Goal: Task Accomplishment & Management: Complete application form

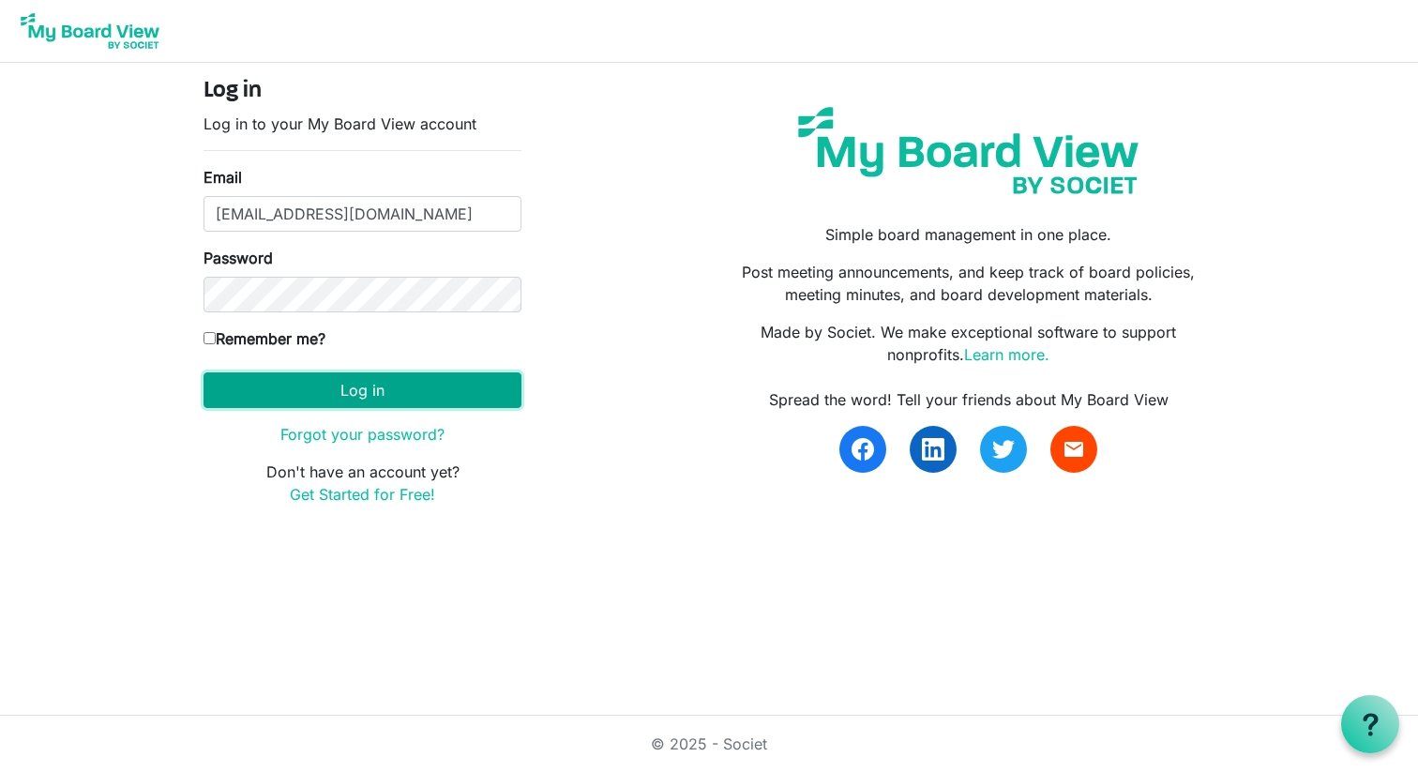
click at [411, 404] on button "Log in" at bounding box center [362, 390] width 318 height 36
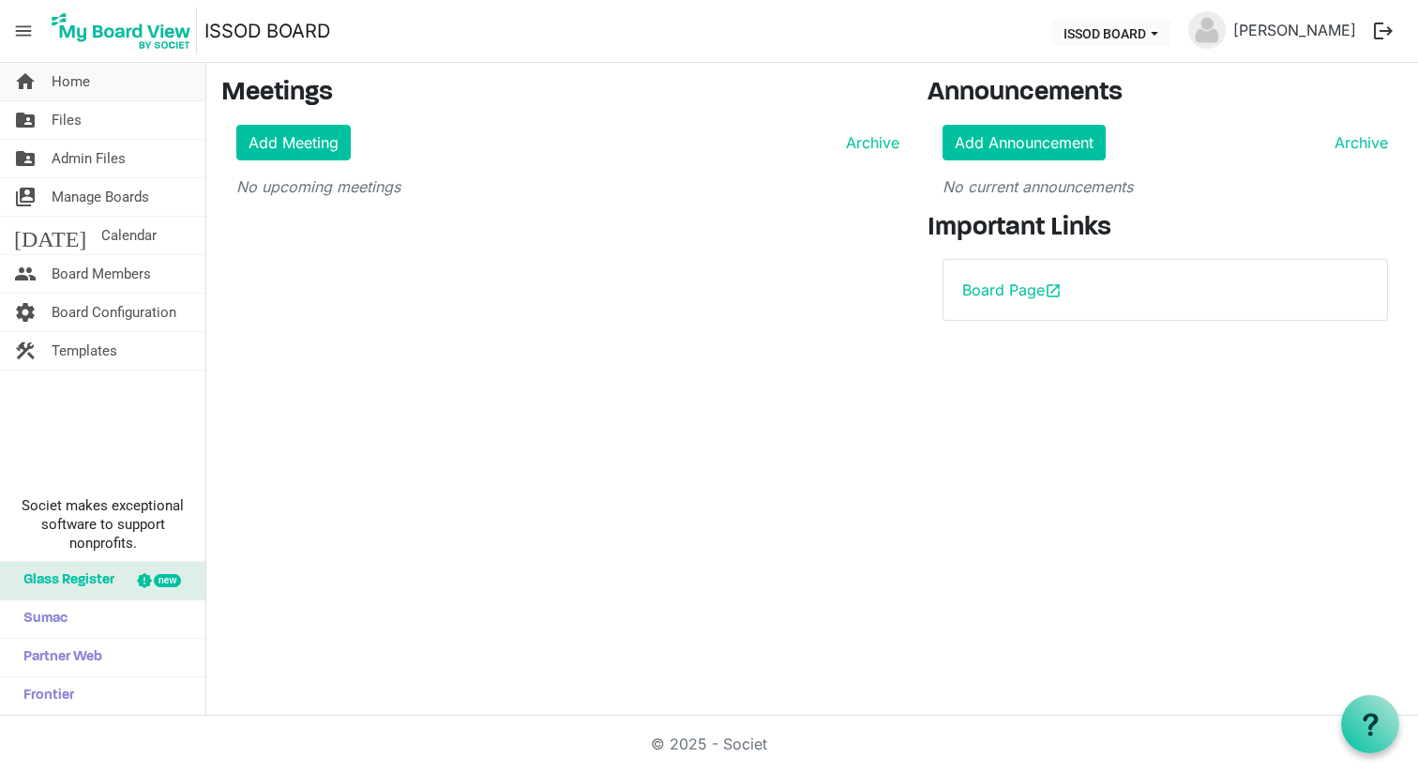
click at [84, 83] on span "Home" at bounding box center [71, 82] width 38 height 38
click at [101, 228] on span "Calendar" at bounding box center [128, 236] width 55 height 38
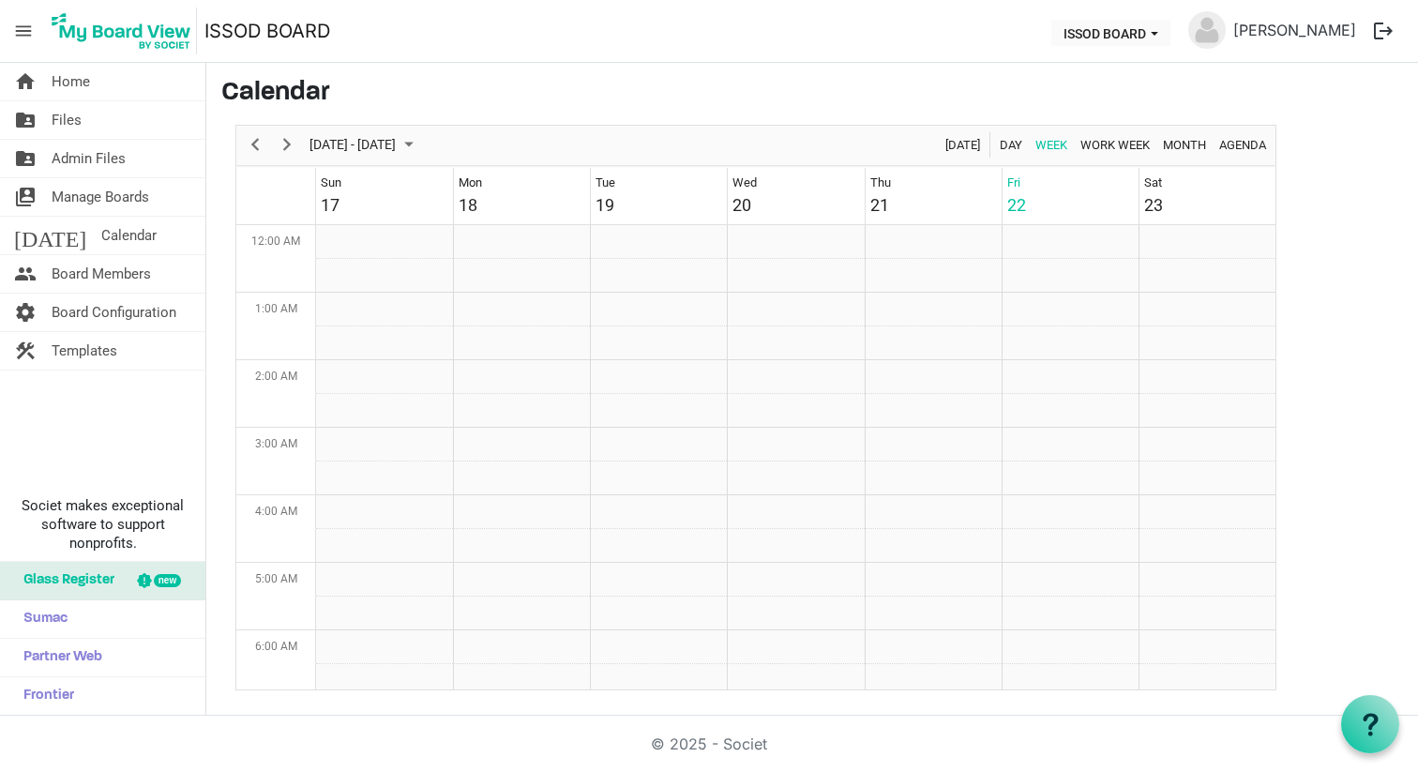
scroll to position [608, 0]
click at [293, 141] on span "Next" at bounding box center [287, 144] width 23 height 23
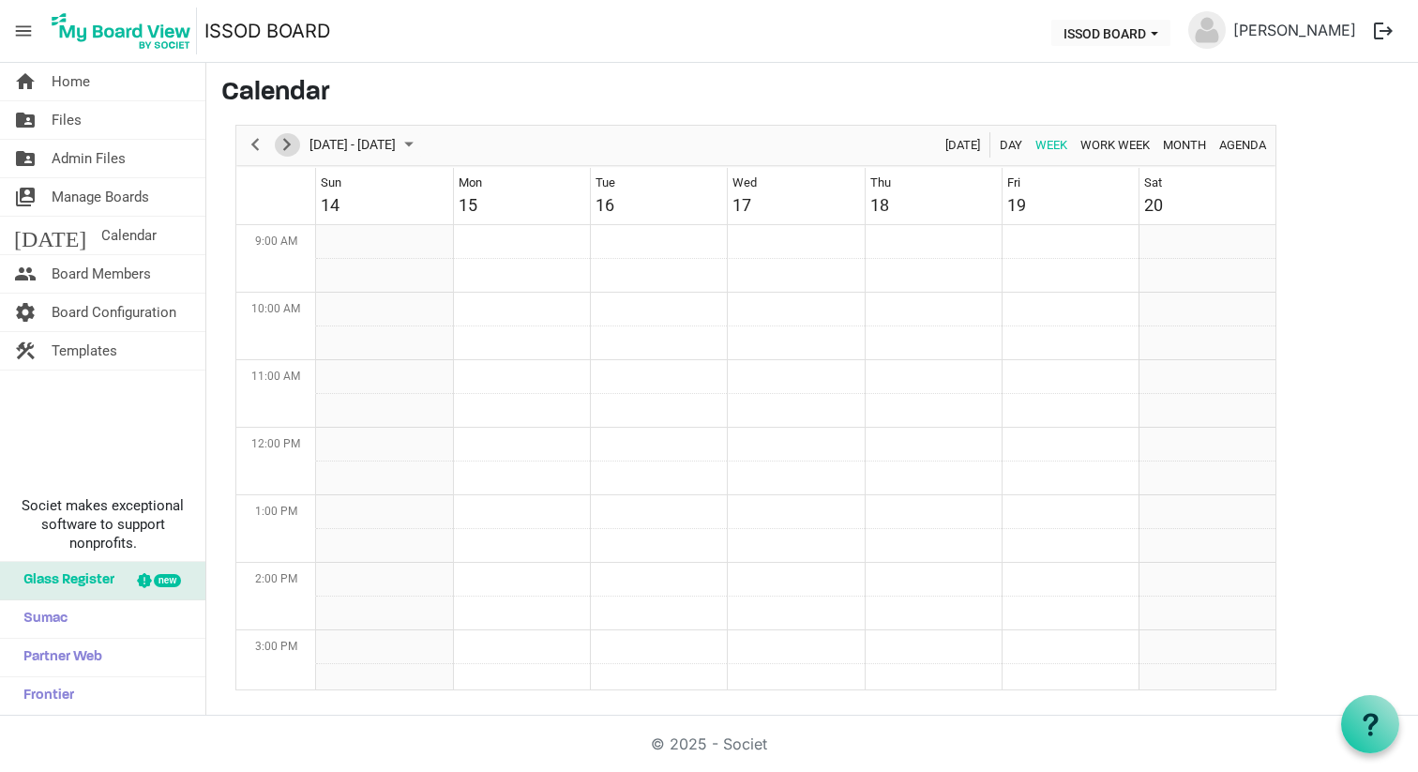
click at [293, 141] on span "Next" at bounding box center [287, 144] width 23 height 23
click at [294, 141] on span "Next" at bounding box center [287, 144] width 23 height 23
click at [294, 143] on span "Next" at bounding box center [287, 144] width 23 height 23
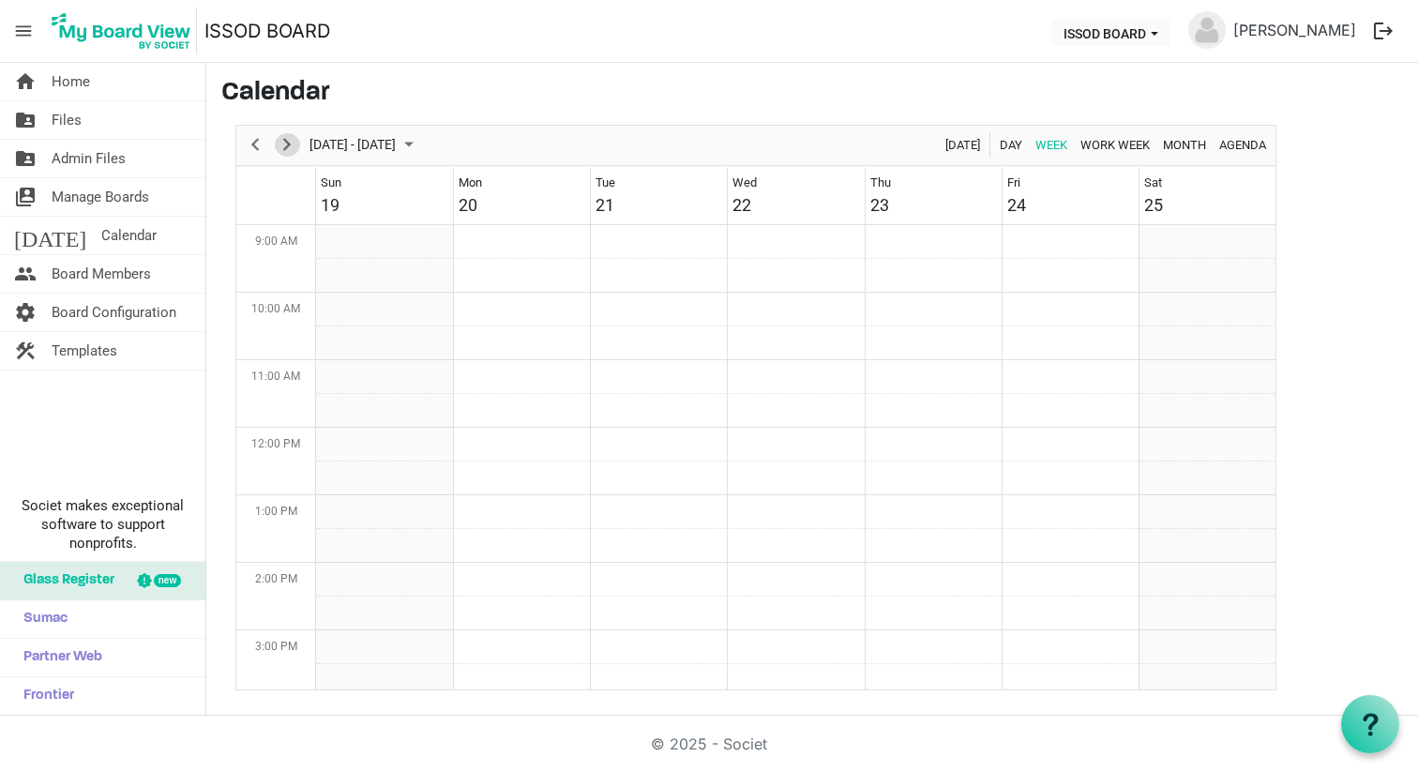
click at [294, 143] on span "Next" at bounding box center [287, 144] width 23 height 23
click at [294, 144] on span "Next" at bounding box center [287, 144] width 23 height 23
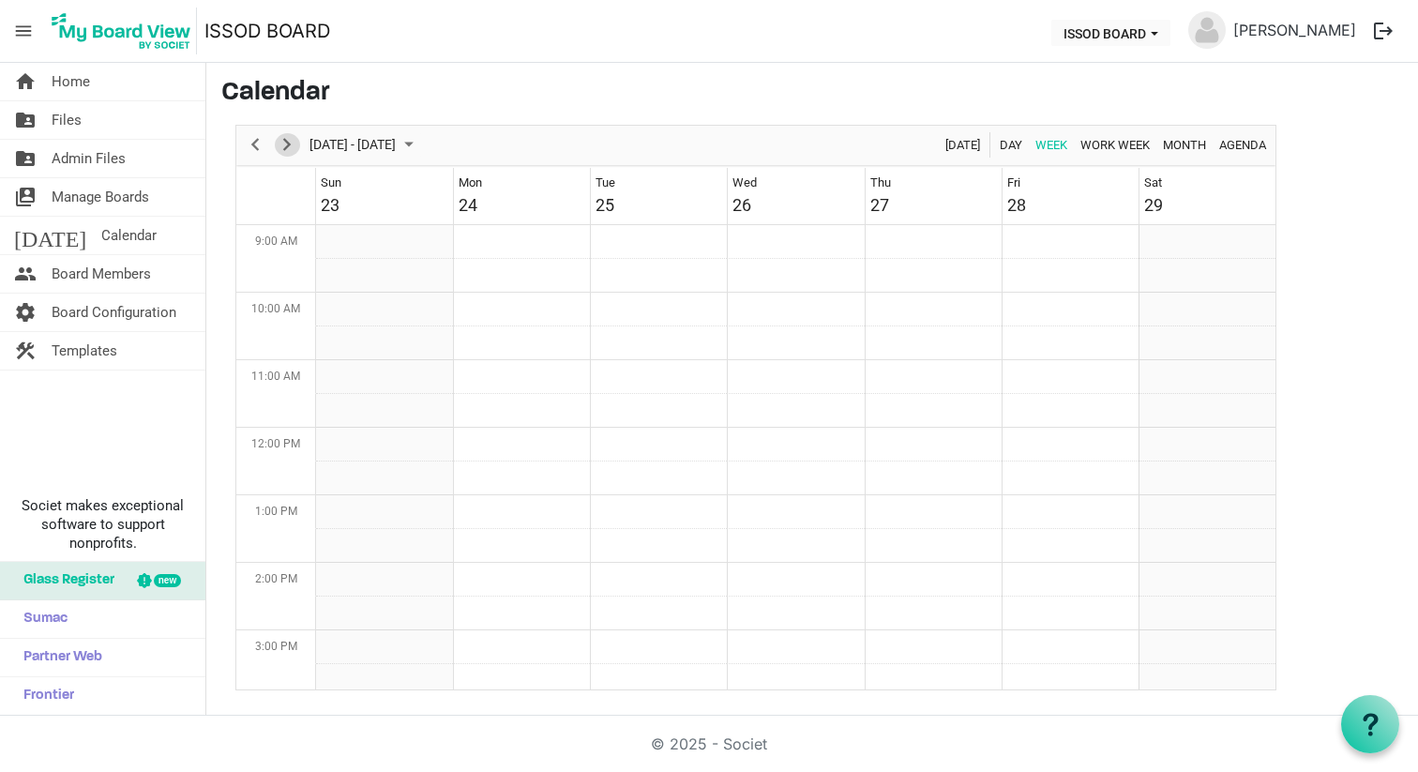
click at [294, 144] on span "Next" at bounding box center [287, 144] width 23 height 23
click at [262, 146] on span "Previous" at bounding box center [255, 144] width 23 height 23
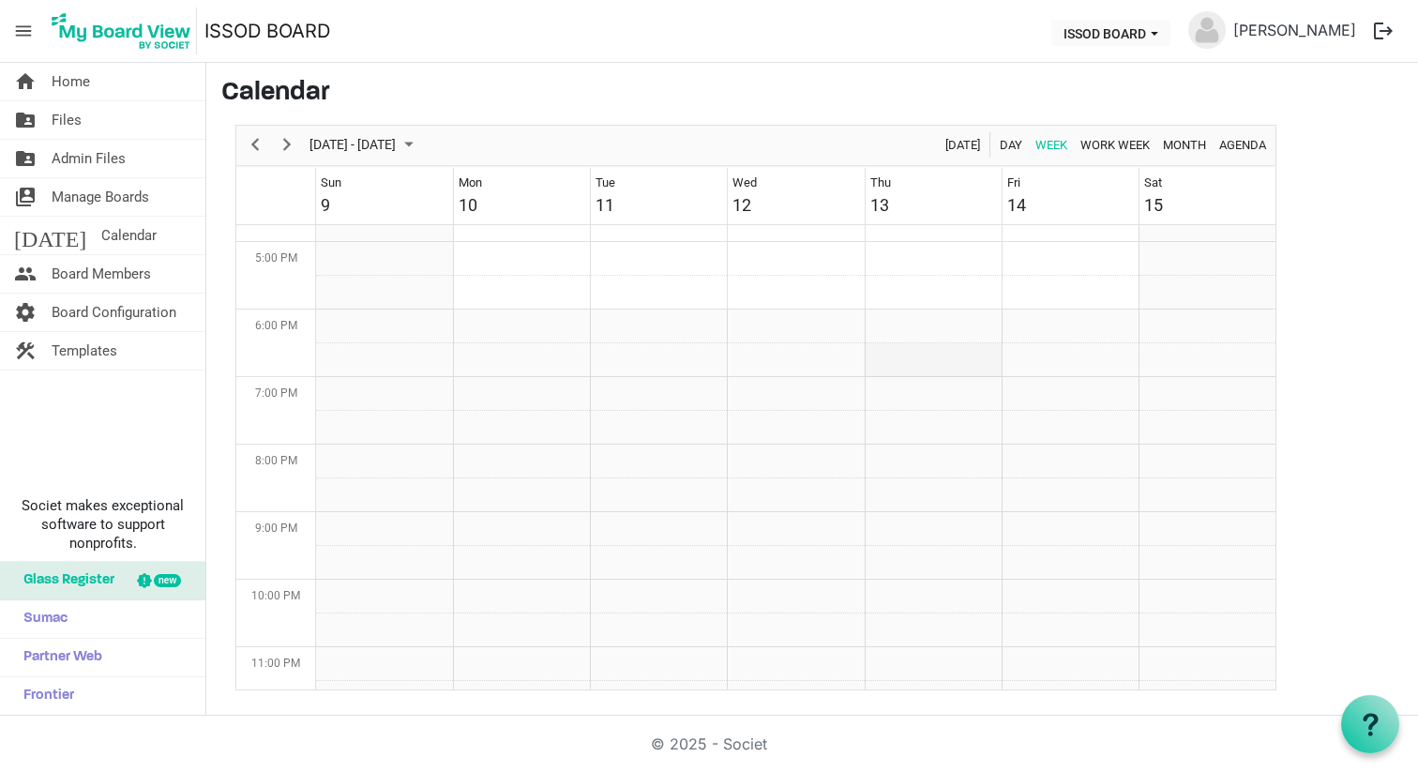
click at [921, 352] on td "Week of November 14, 2025" at bounding box center [933, 360] width 137 height 34
click at [915, 355] on td "Week of November 14, 2025" at bounding box center [933, 360] width 137 height 34
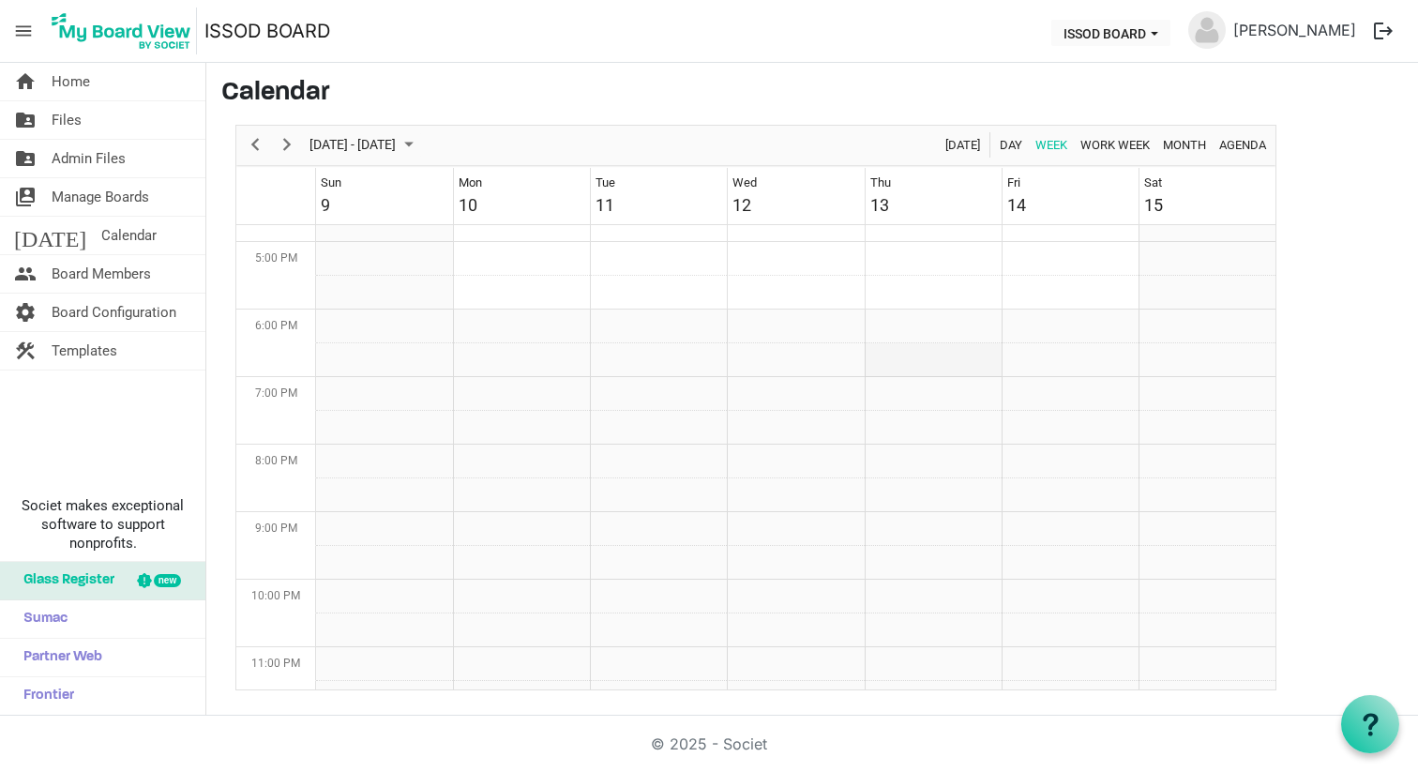
click at [915, 355] on td "Week of November 14, 2025" at bounding box center [933, 360] width 137 height 34
click at [92, 269] on span "Board Members" at bounding box center [101, 274] width 99 height 38
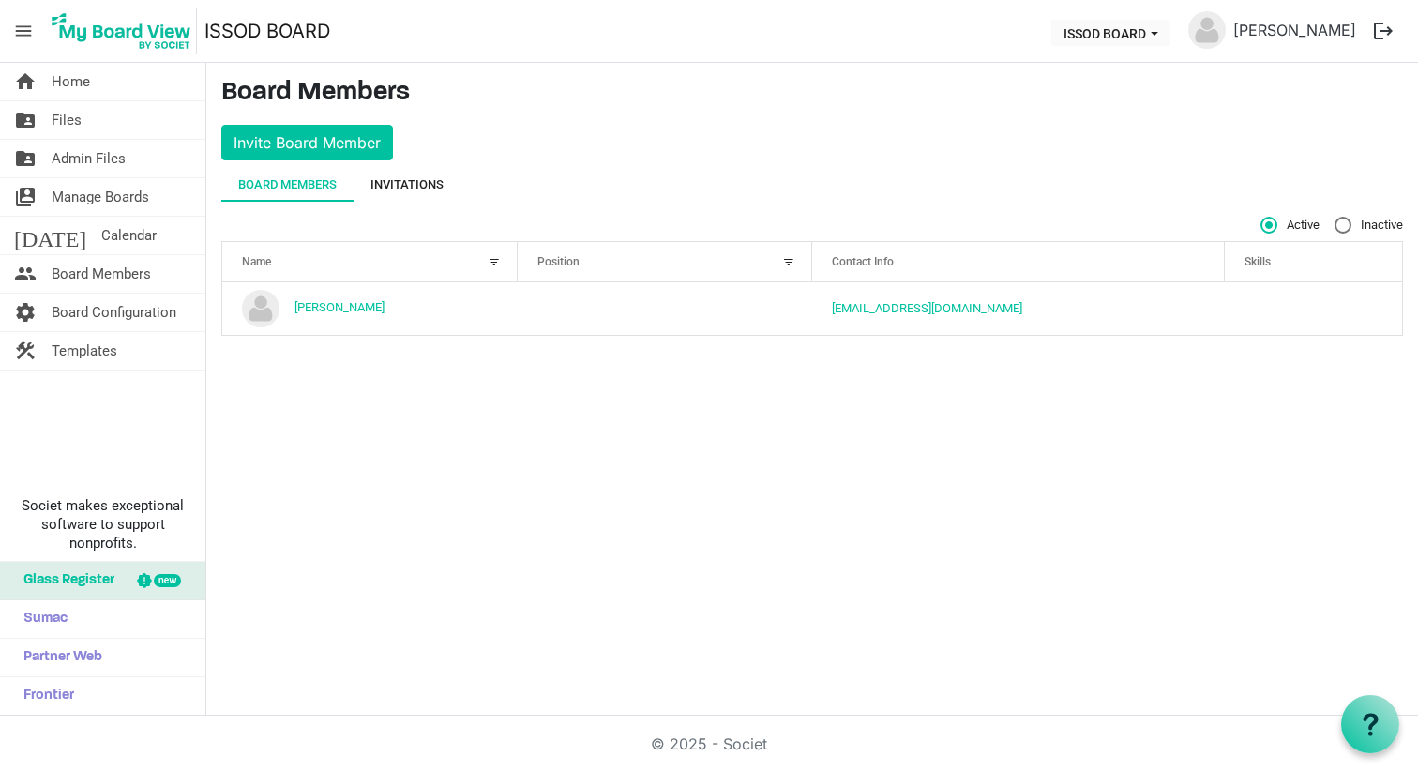
click at [420, 183] on div "Invitations" at bounding box center [406, 184] width 73 height 19
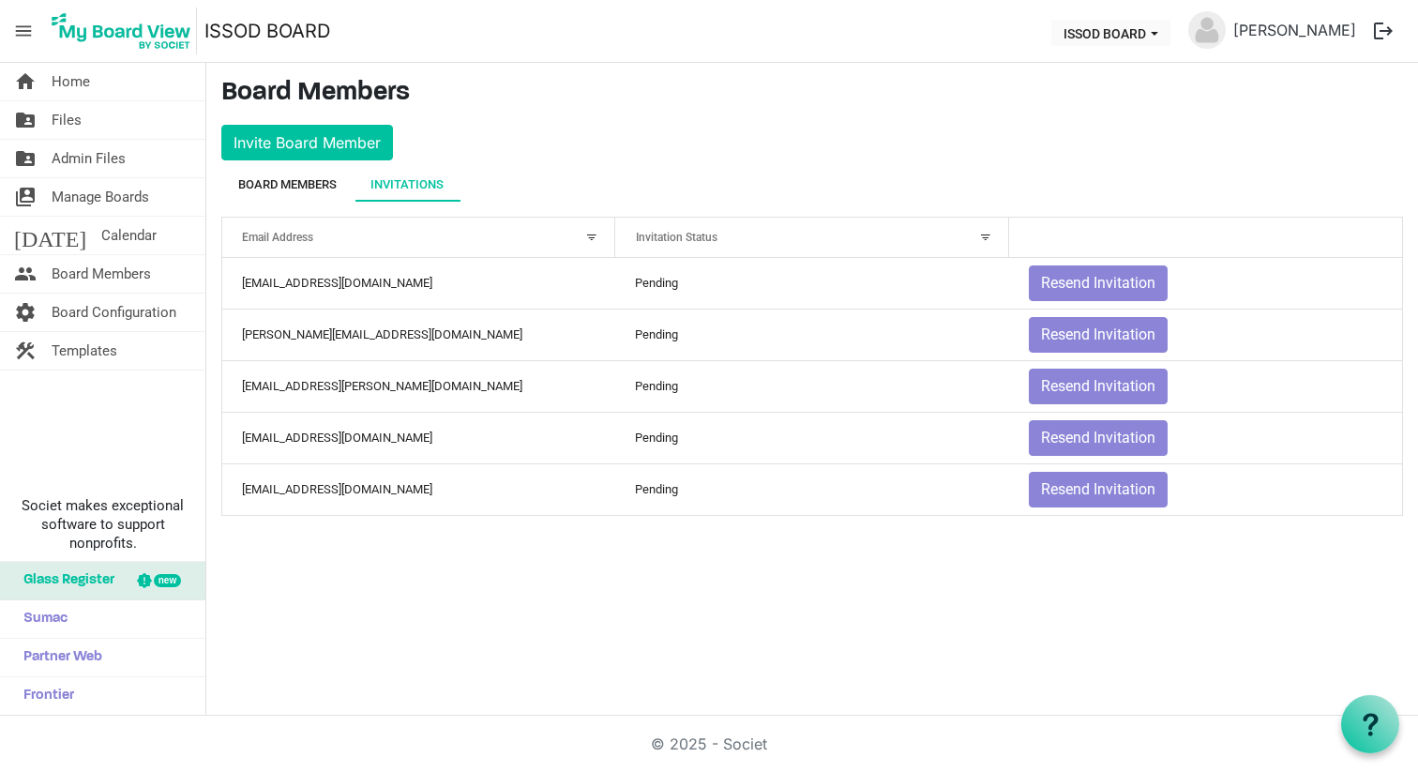
click at [346, 189] on div "Board Members" at bounding box center [287, 185] width 132 height 34
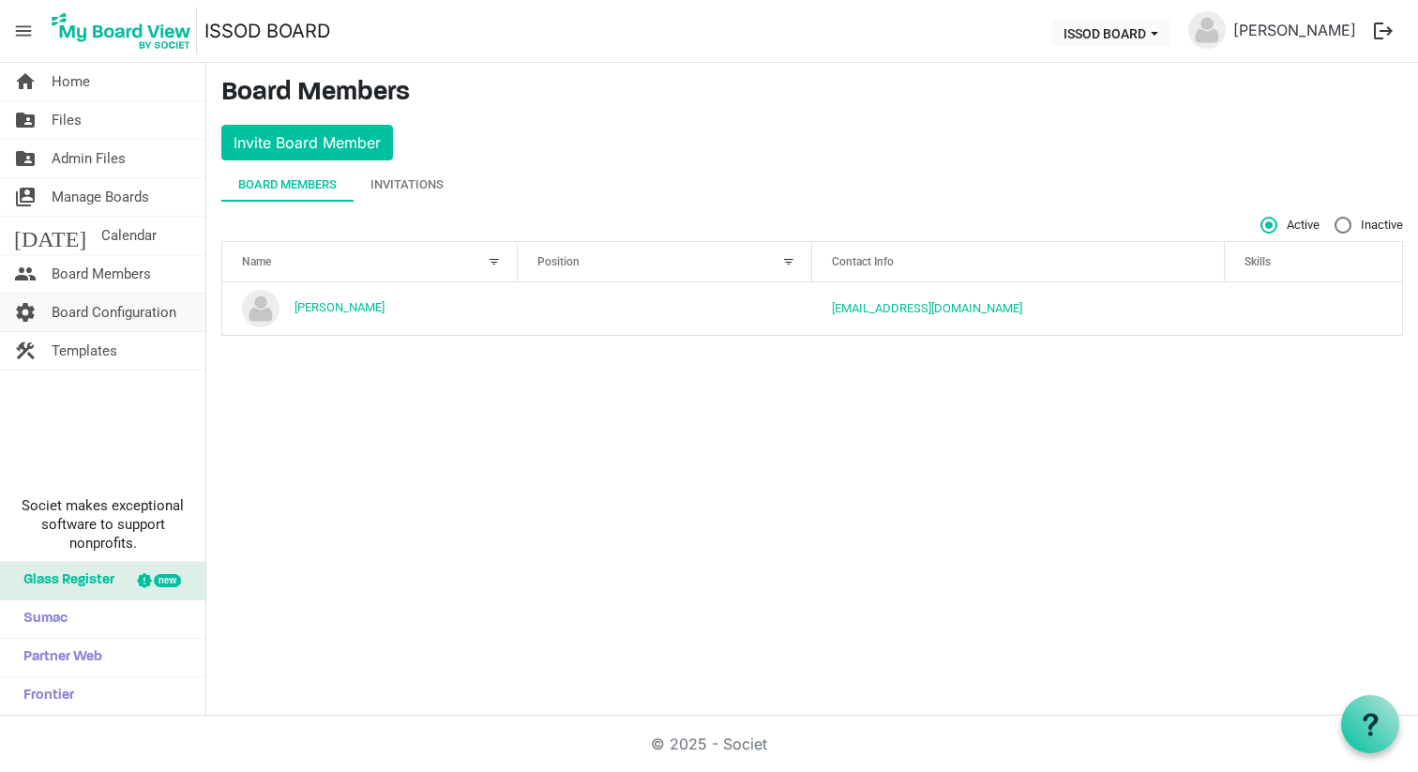
click at [158, 323] on span "Board Configuration" at bounding box center [114, 313] width 125 height 38
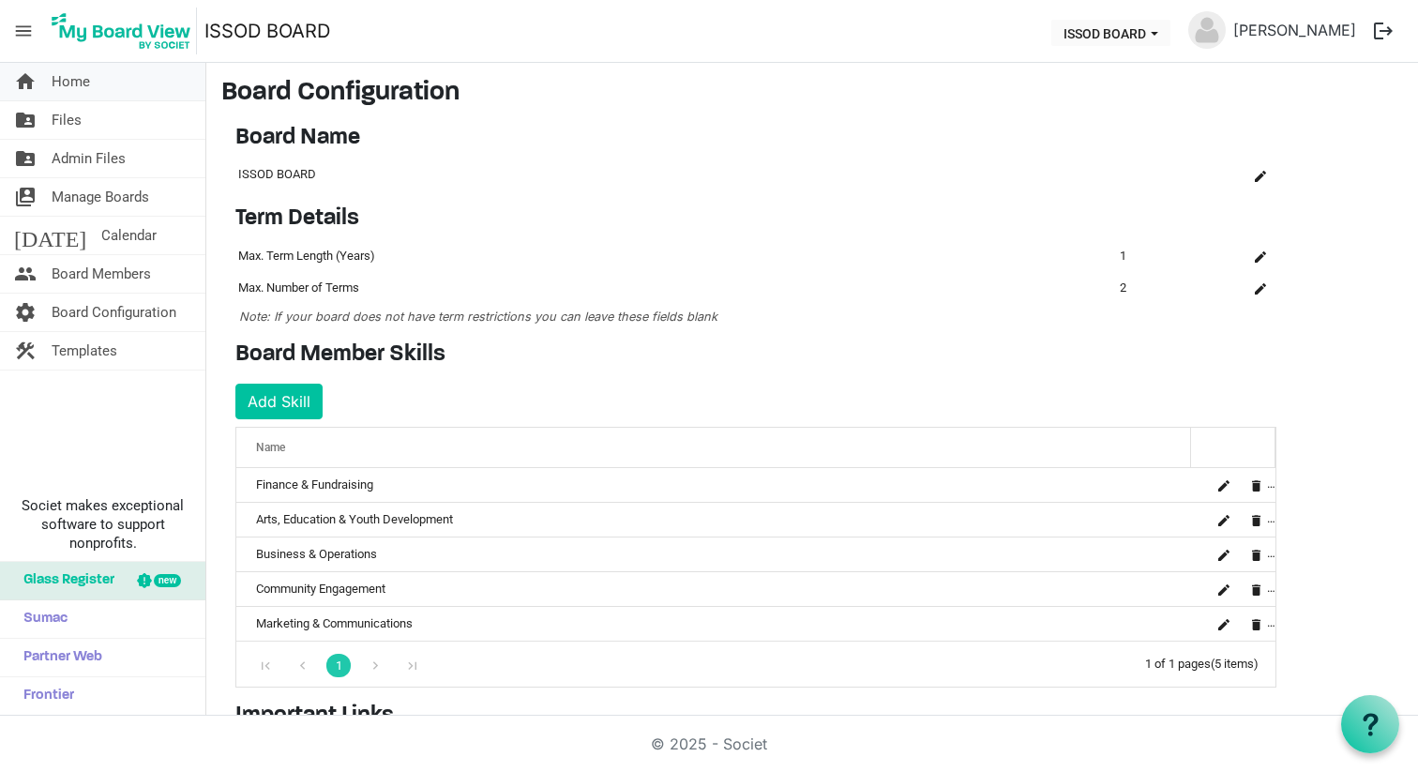
click at [81, 78] on span "Home" at bounding box center [71, 82] width 38 height 38
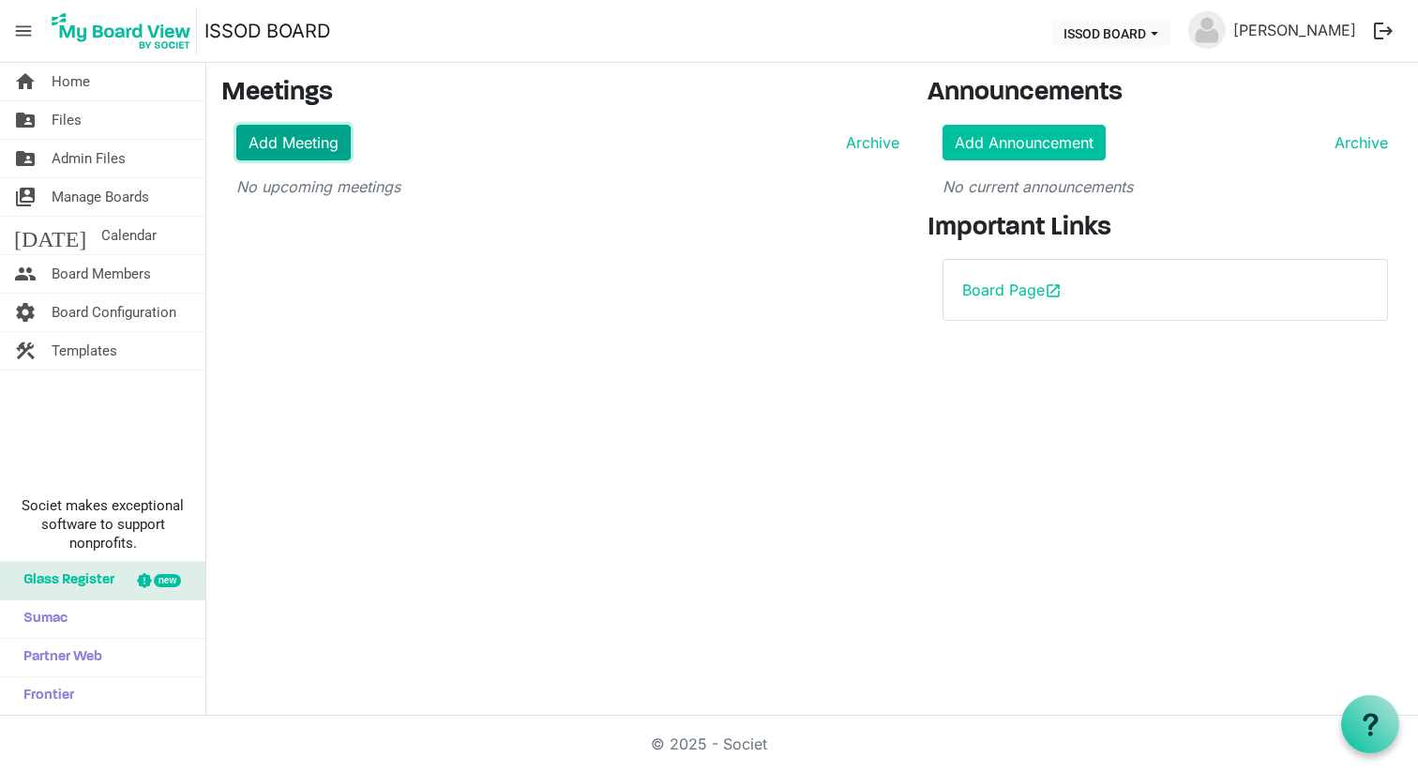
click at [281, 136] on link "Add Meeting" at bounding box center [293, 143] width 114 height 36
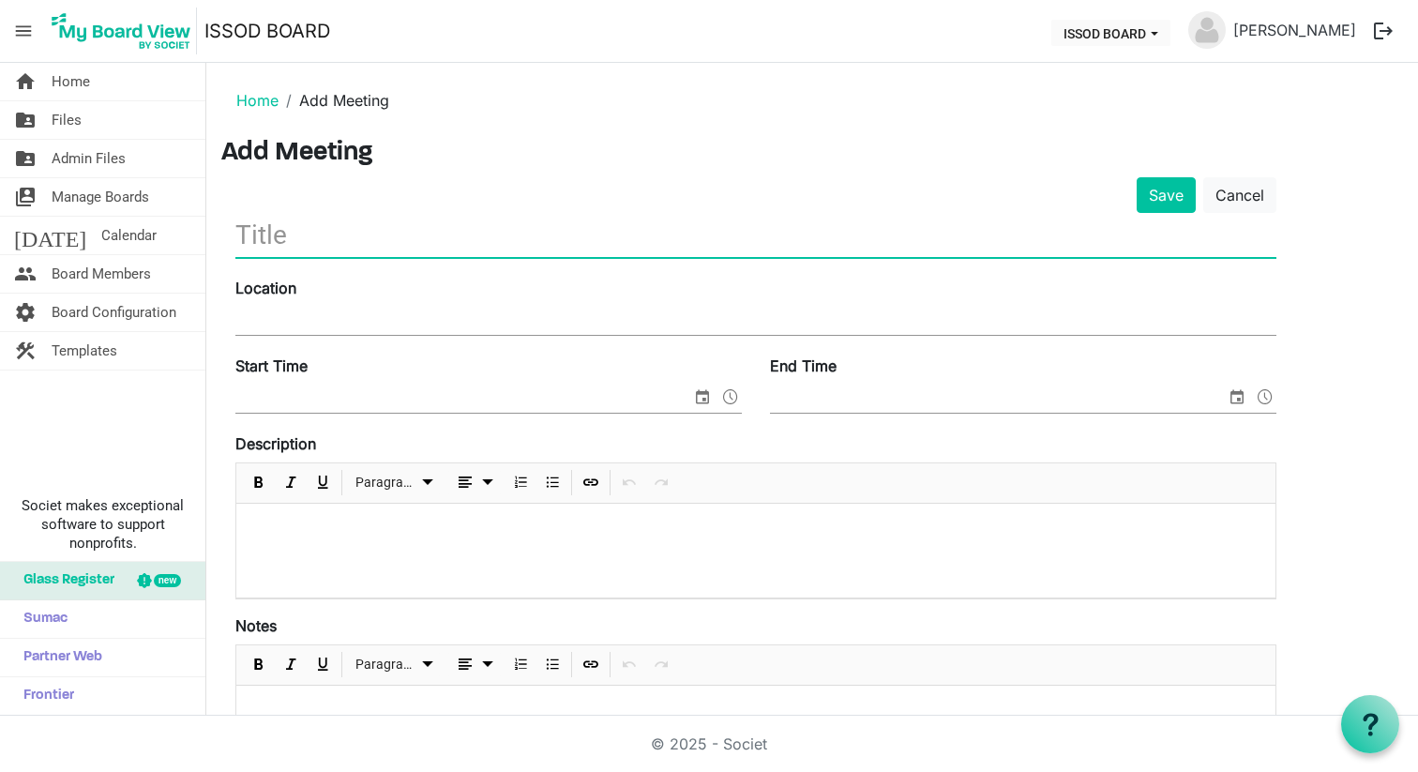
click at [307, 242] on input "text" at bounding box center [755, 235] width 1041 height 44
type input "[DATE] BOARD MEETING- VIA ZOOM"
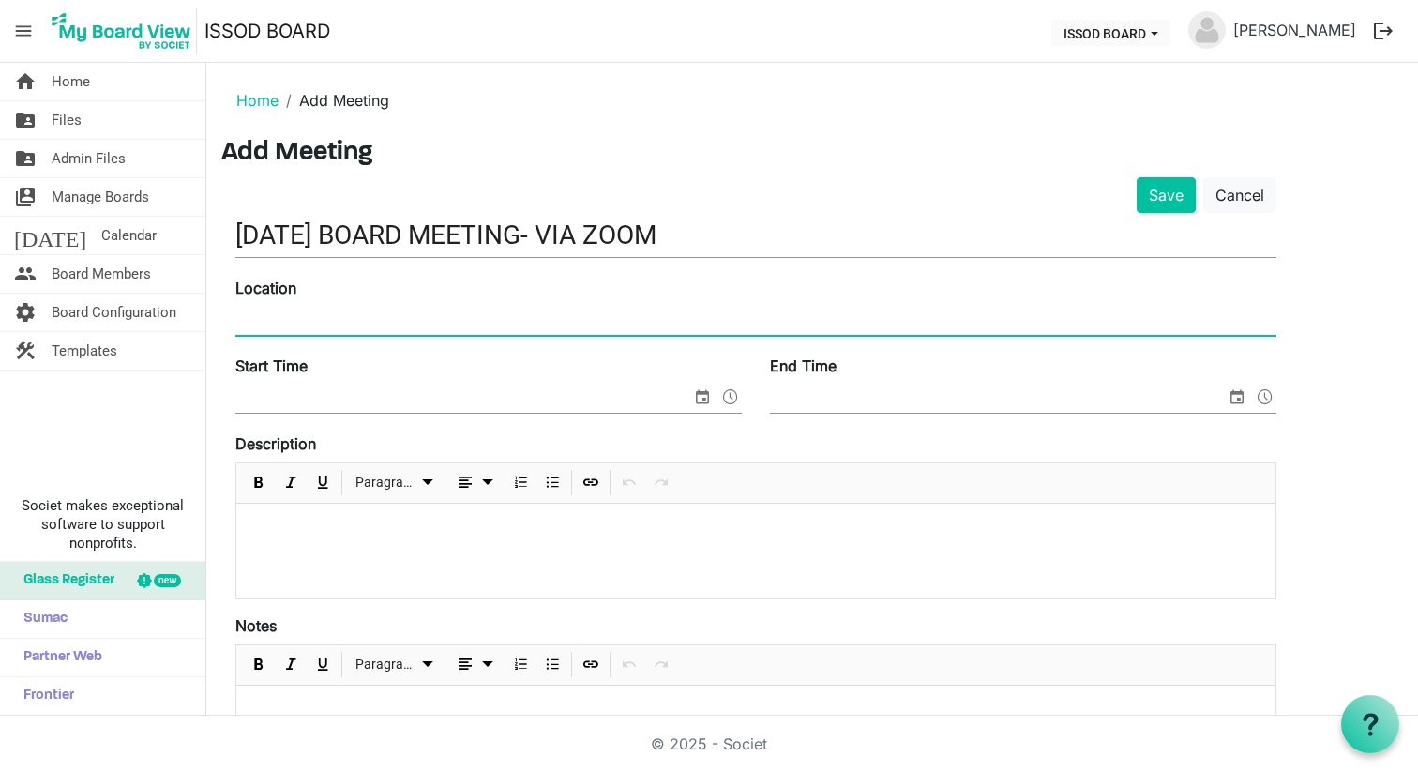
click at [272, 320] on input "Location" at bounding box center [755, 321] width 1041 height 28
type input "ZOOM"
click at [288, 391] on input "Start Time" at bounding box center [463, 398] width 456 height 28
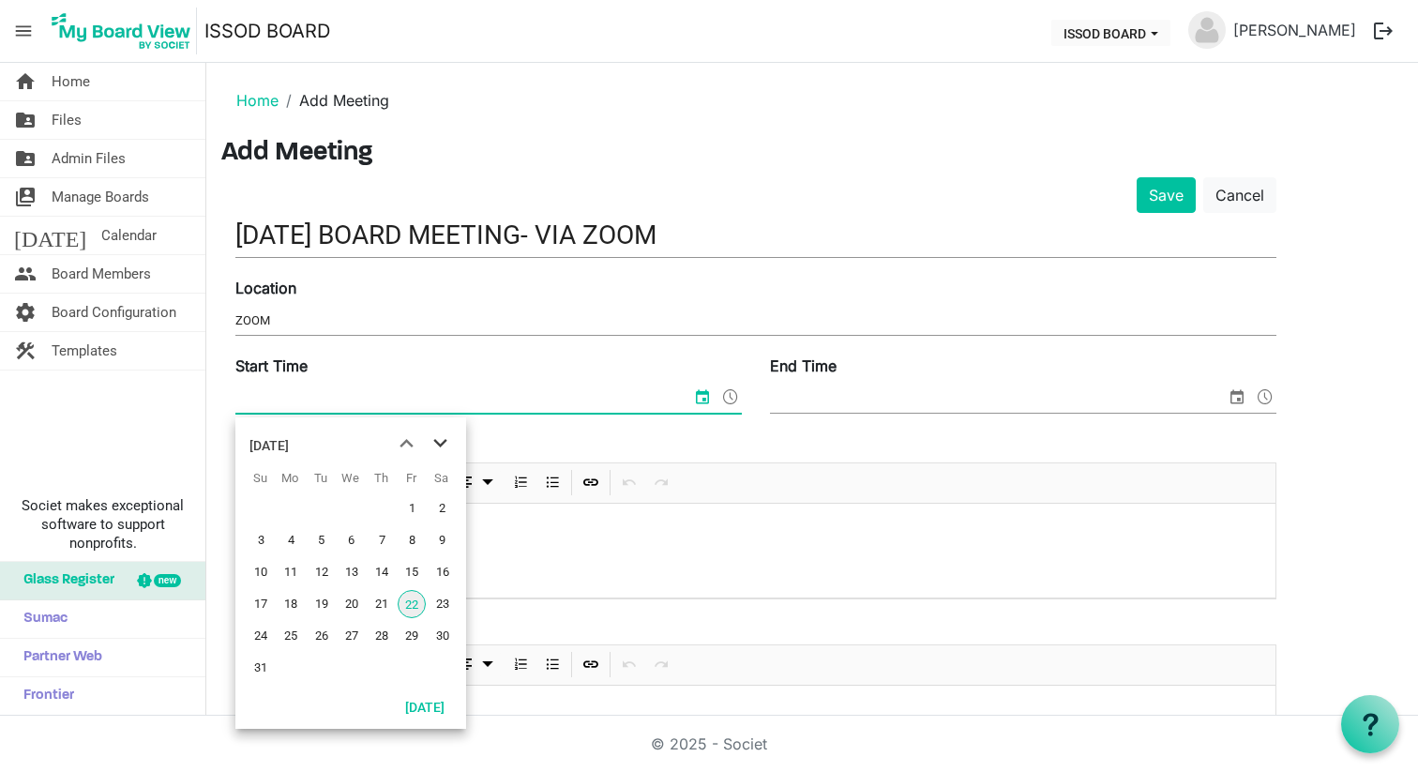
click at [445, 449] on span "next month" at bounding box center [440, 444] width 33 height 34
click at [401, 446] on span "previous month" at bounding box center [406, 444] width 33 height 34
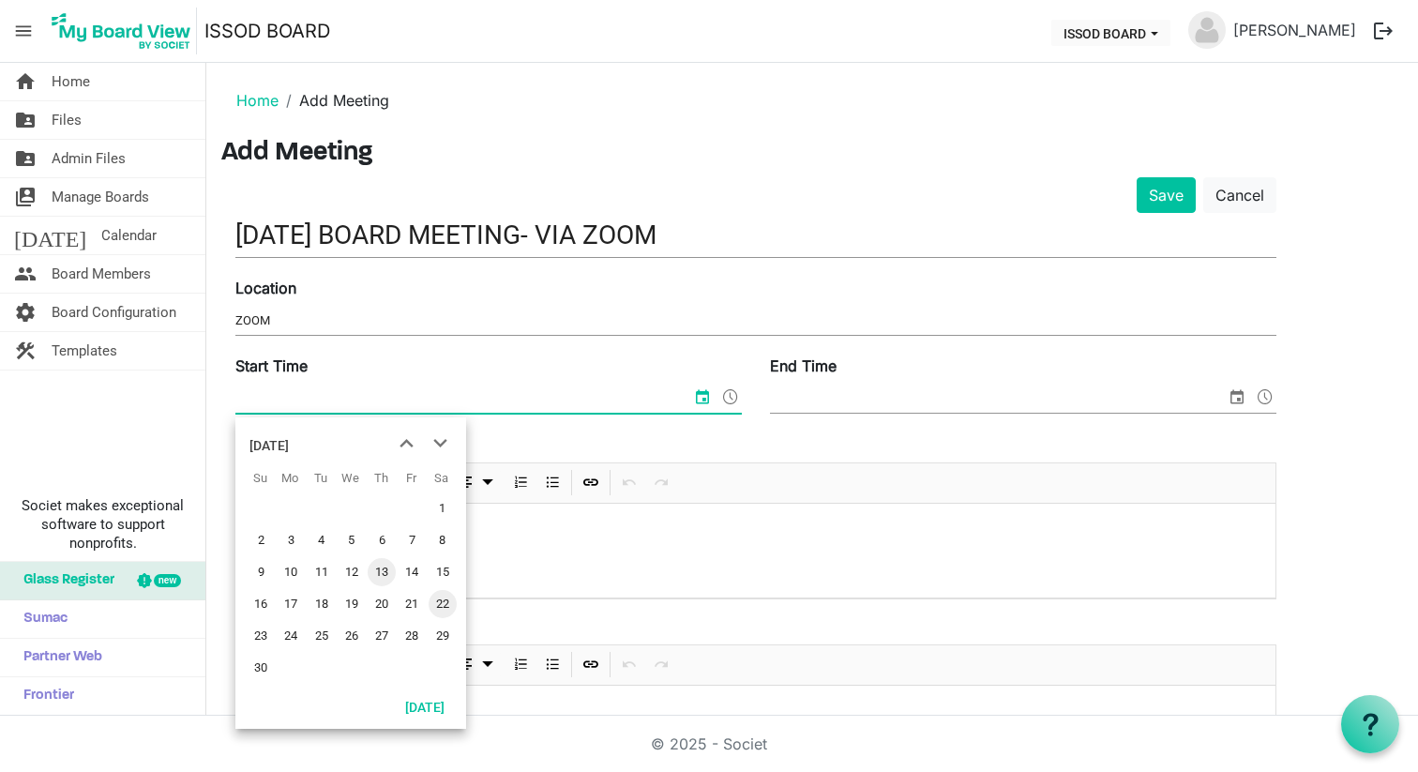
click at [379, 571] on span "13" at bounding box center [382, 572] width 28 height 28
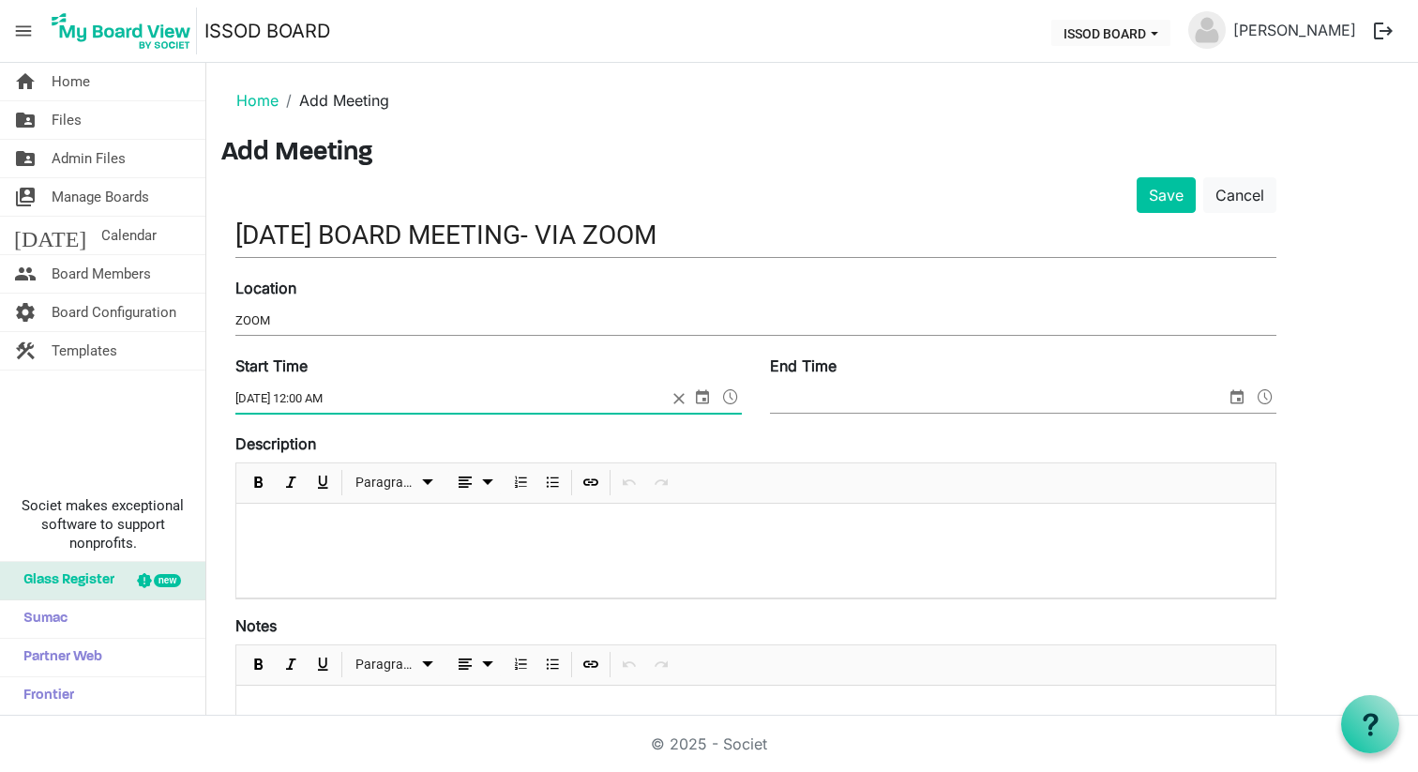
click at [736, 399] on span at bounding box center [730, 396] width 23 height 24
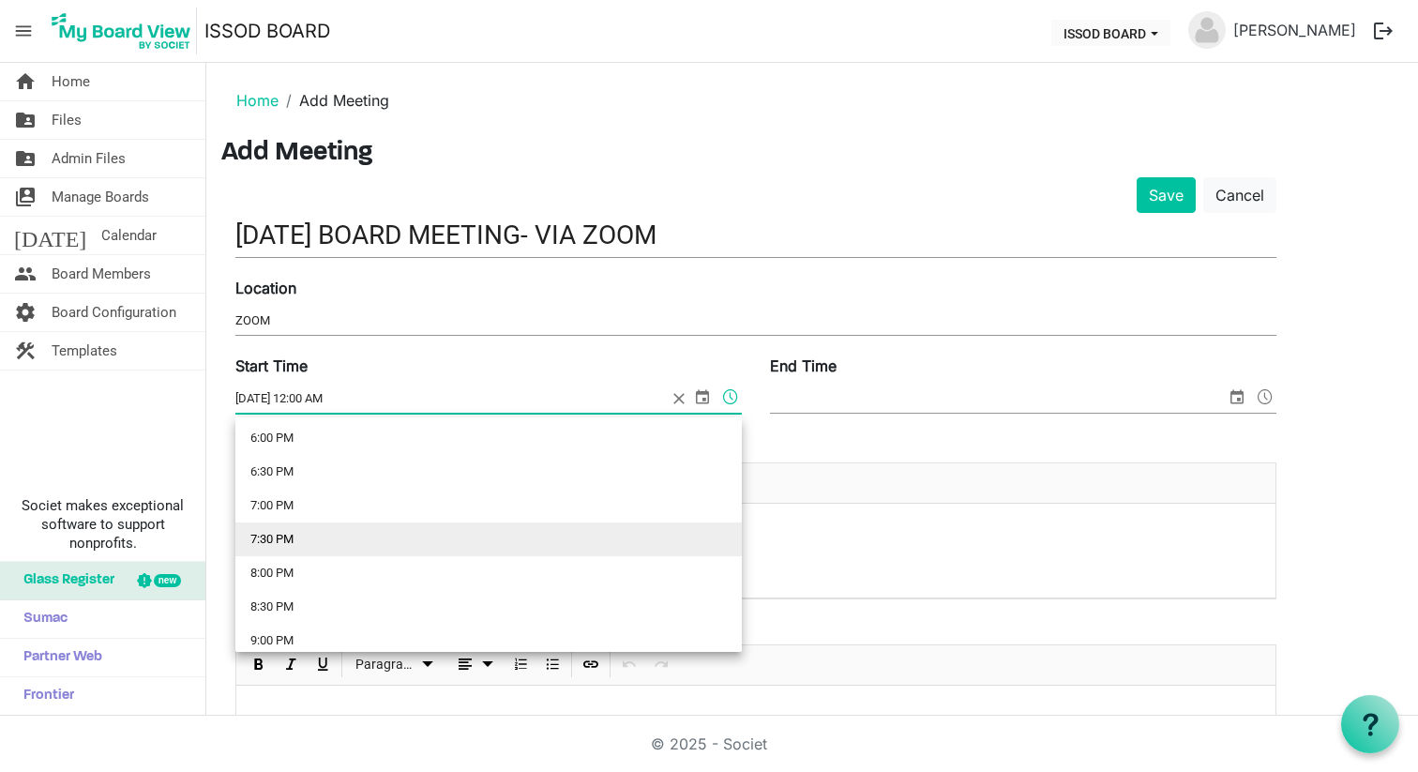
scroll to position [1215, 0]
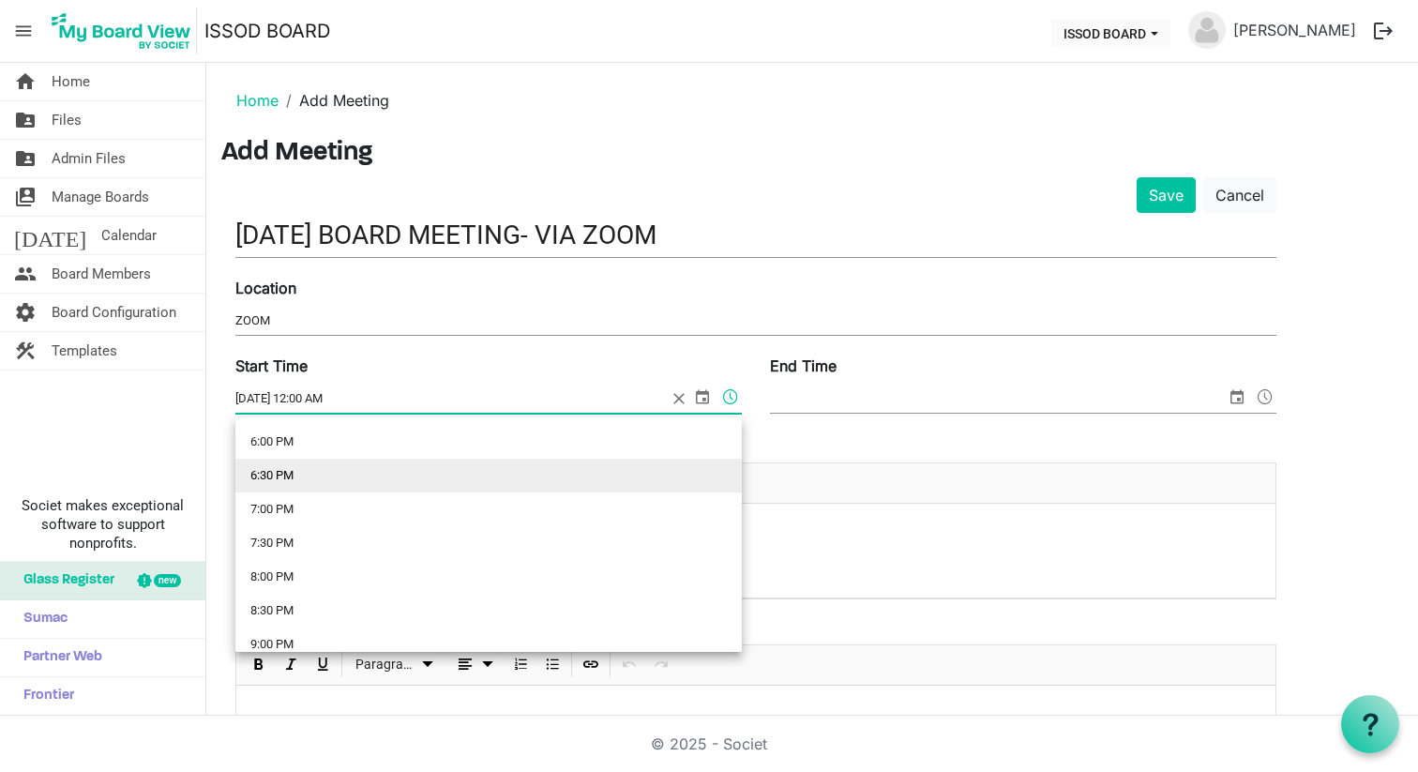
click at [306, 480] on li "6:30 PM" at bounding box center [488, 476] width 506 height 34
type input "11/13/2025 6:30 PM"
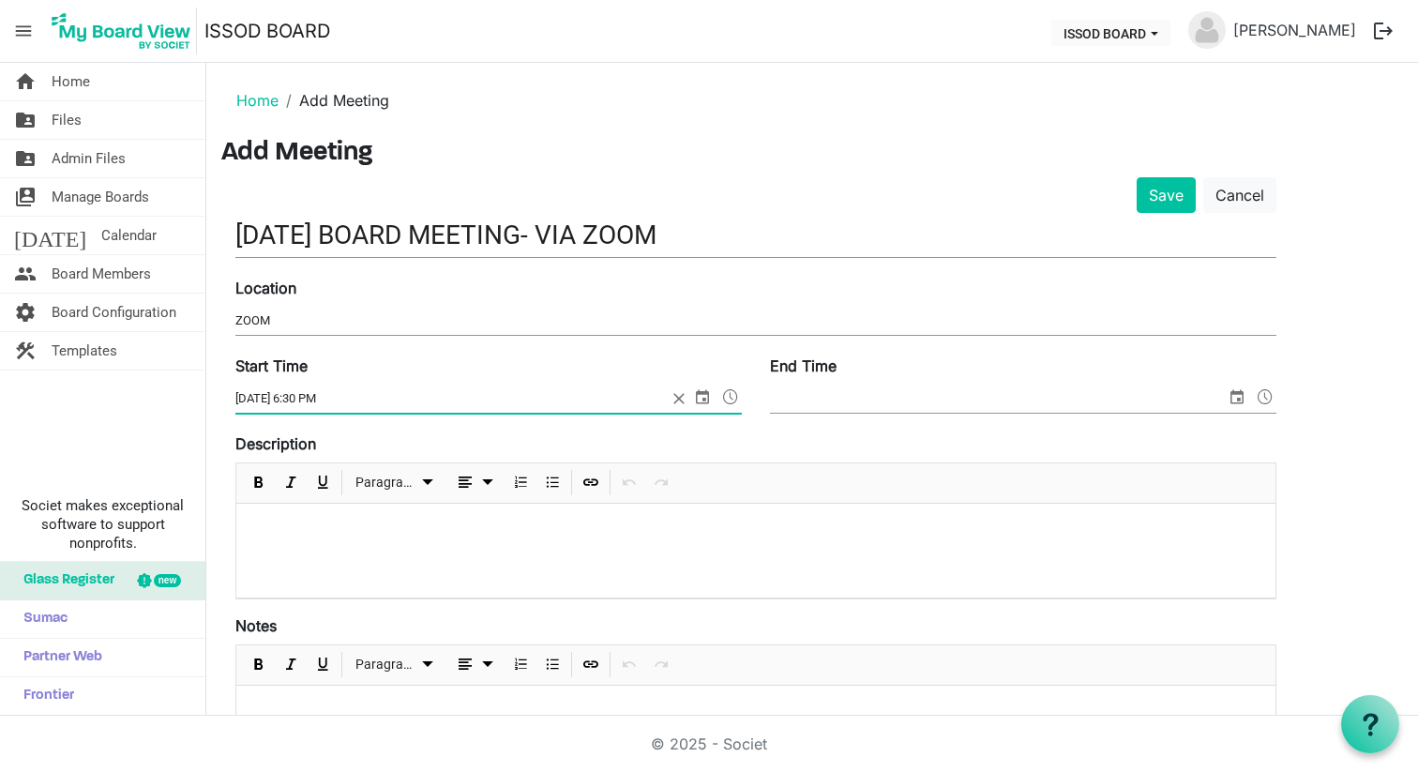
click at [816, 403] on input "End Time" at bounding box center [998, 398] width 456 height 28
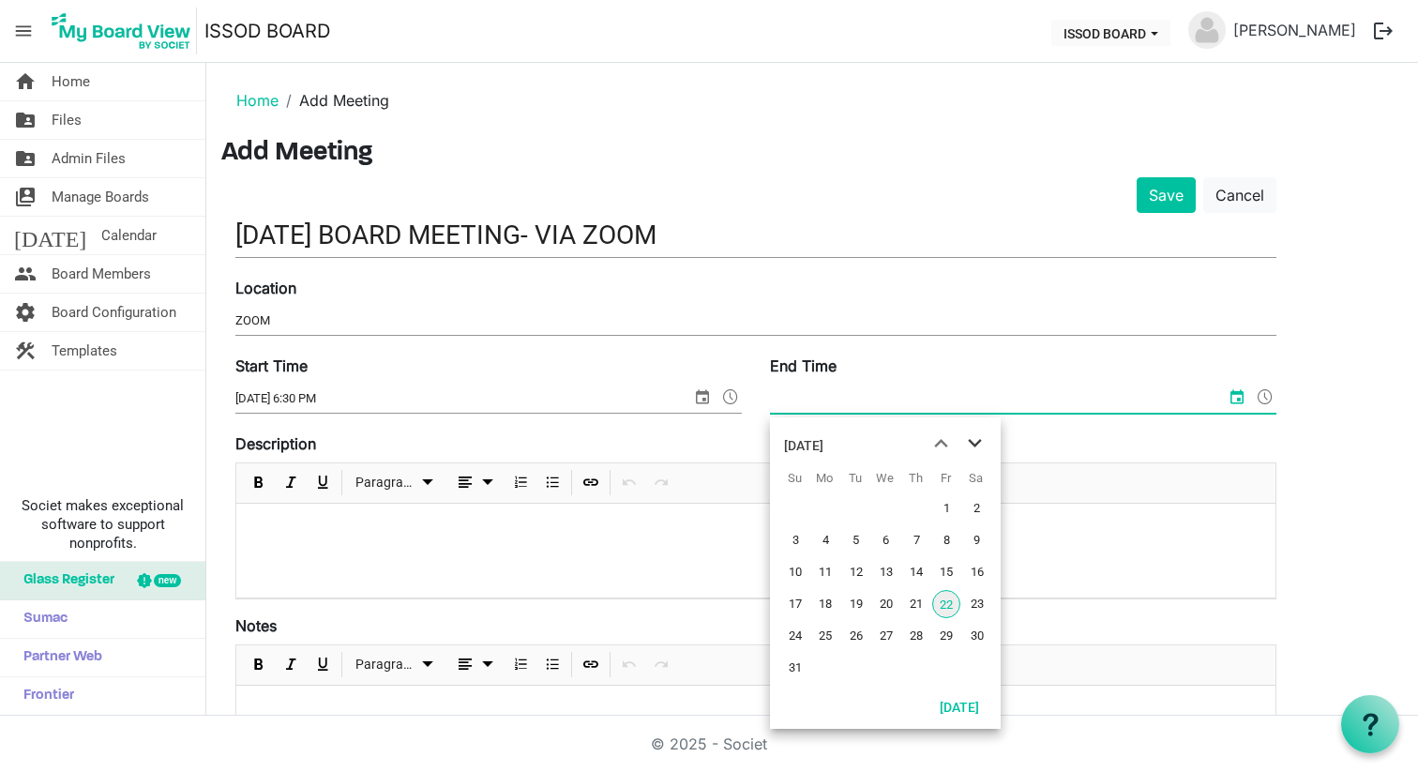
click at [972, 447] on span "next month" at bounding box center [974, 444] width 33 height 34
click at [972, 448] on span "next month" at bounding box center [974, 444] width 33 height 34
click at [912, 579] on span "13" at bounding box center [916, 572] width 28 height 28
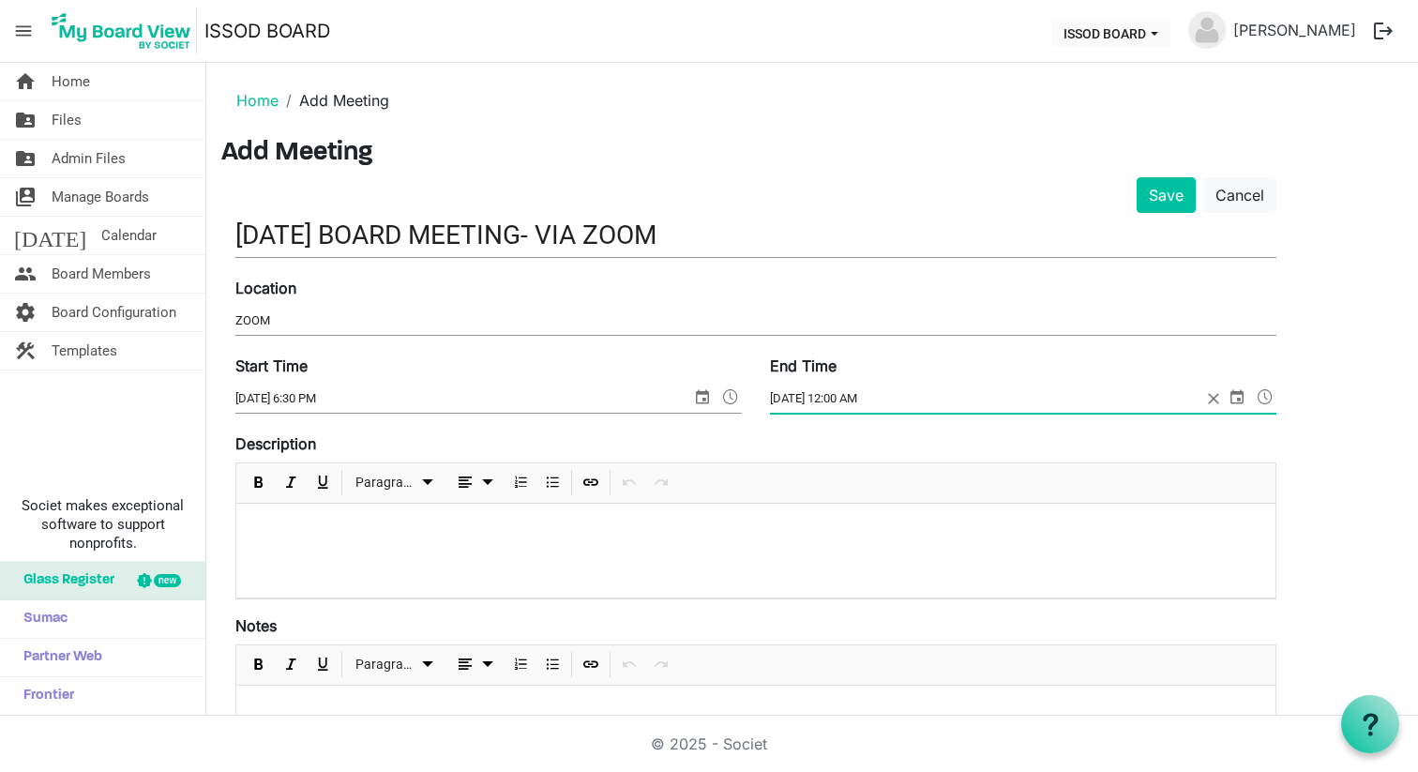
click at [1098, 399] on input "11/13/2025 12:00 AM" at bounding box center [985, 398] width 431 height 28
click at [1272, 398] on span at bounding box center [1265, 396] width 23 height 24
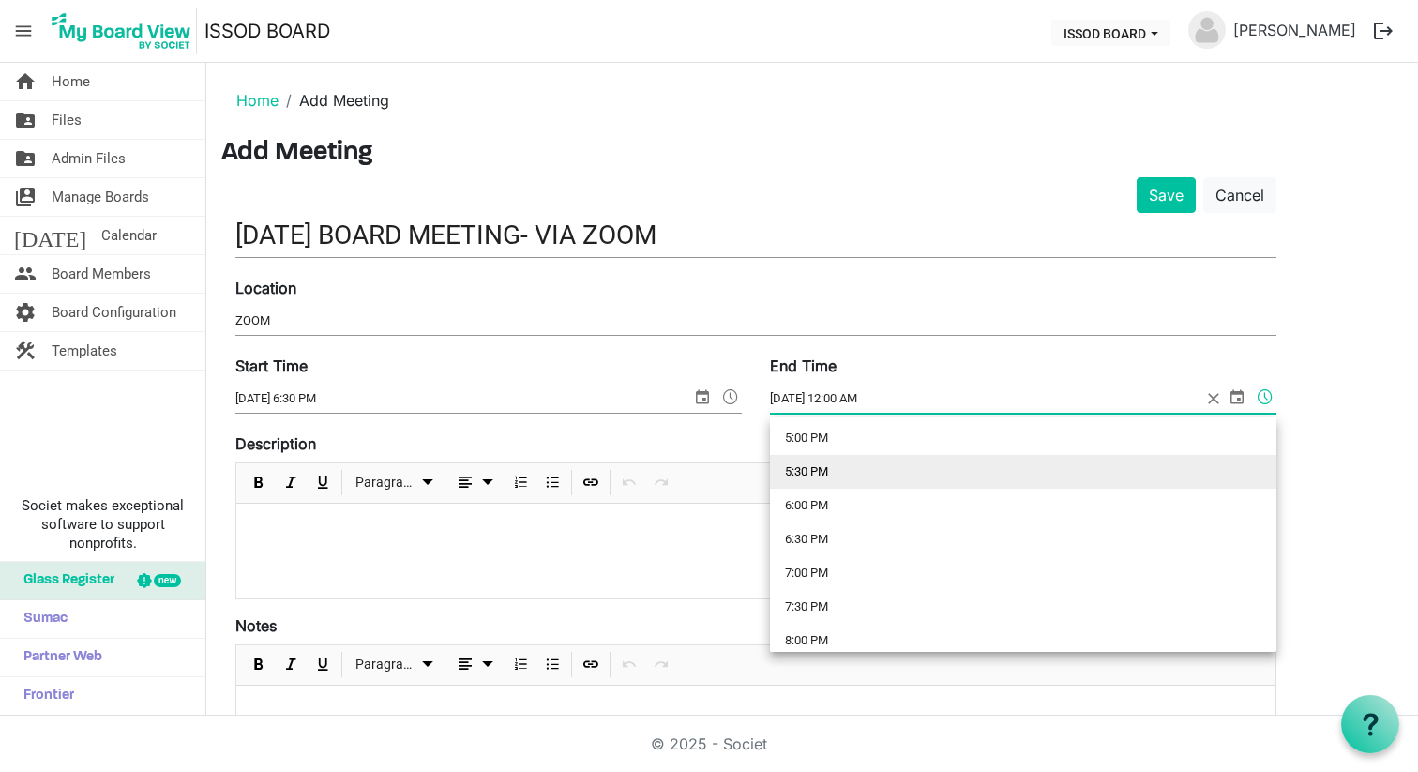
scroll to position [1153, 0]
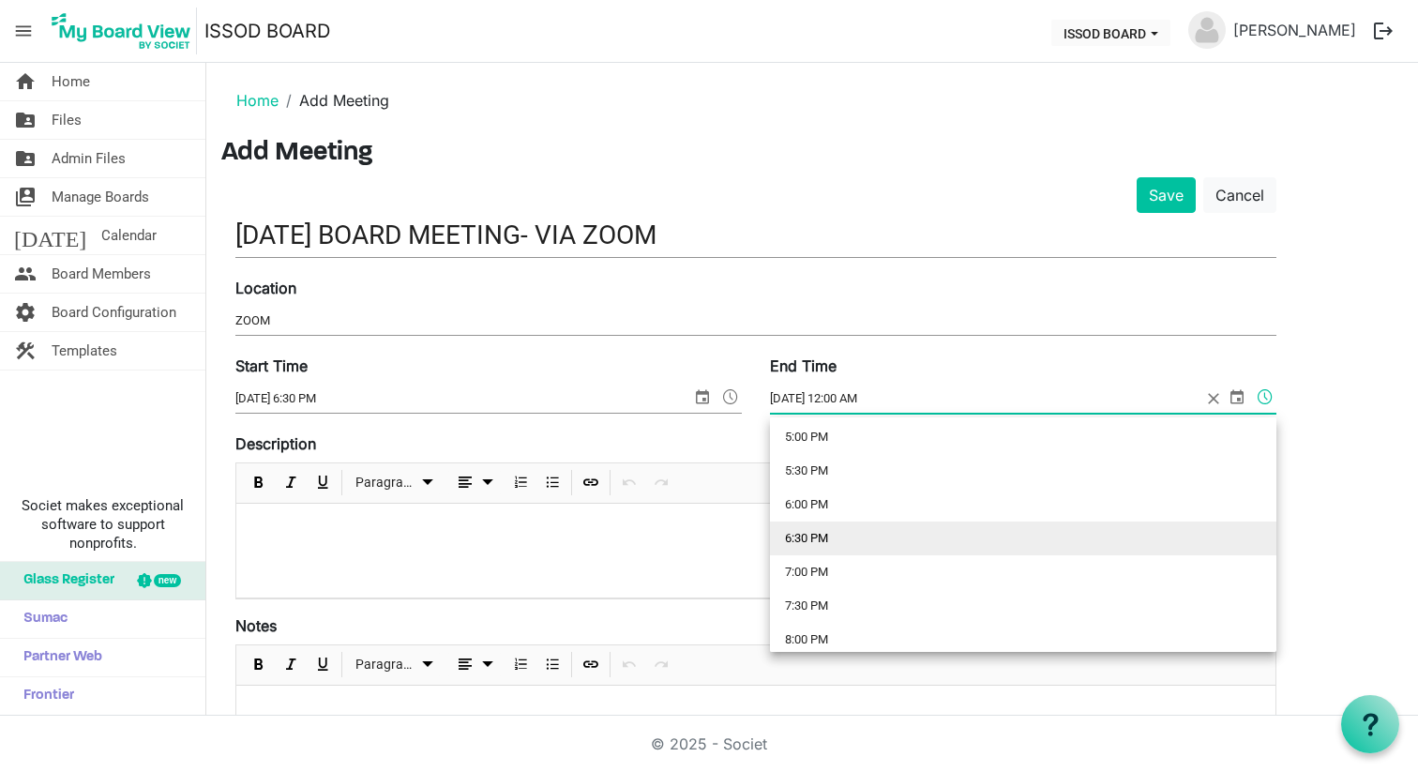
click at [852, 532] on li "6:30 PM" at bounding box center [1023, 538] width 506 height 34
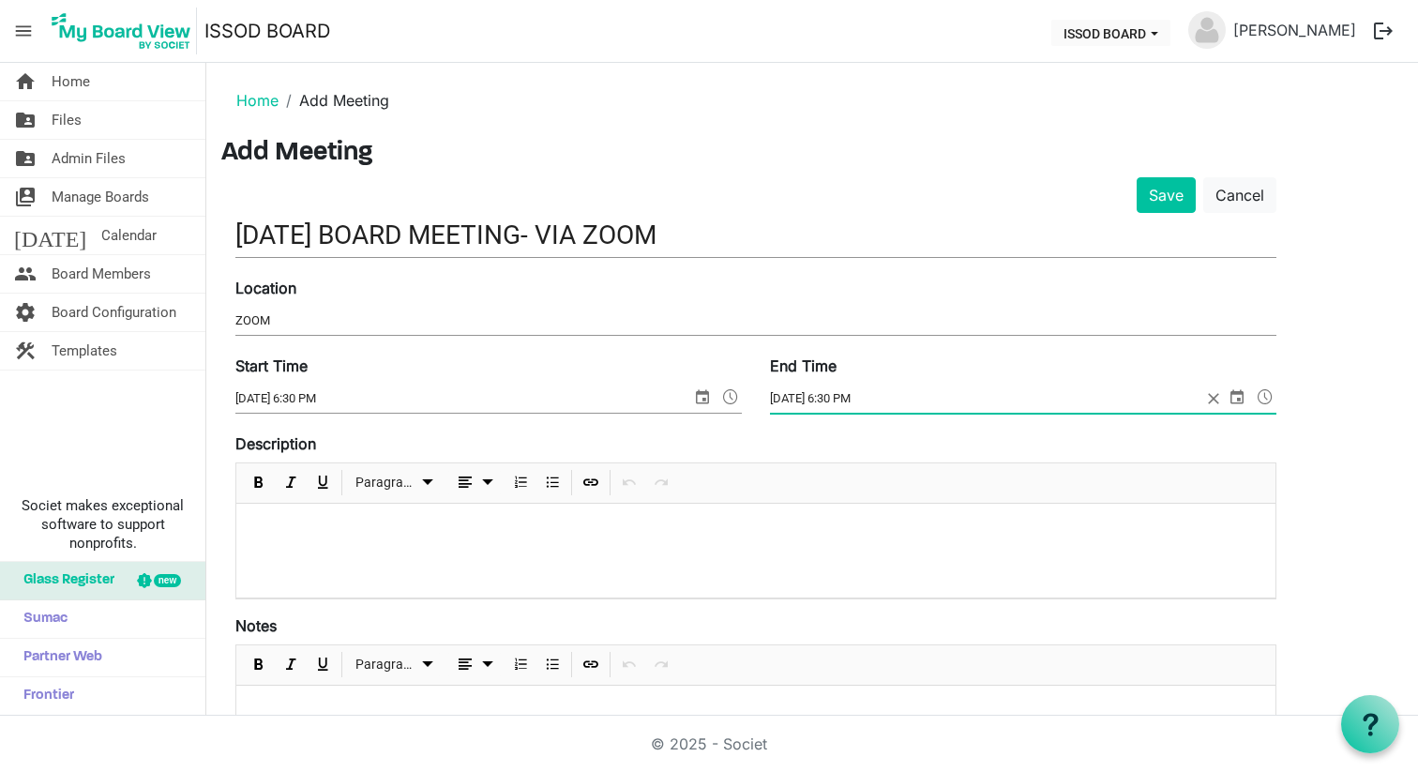
click at [1101, 400] on input "11/13/2025 6:30 PM" at bounding box center [985, 398] width 431 height 28
click at [841, 399] on input "11/13/2025 6:30 PM" at bounding box center [985, 398] width 431 height 28
click at [843, 399] on input "11/13/2025 6:30 PM" at bounding box center [985, 398] width 431 height 28
click at [856, 398] on input "11/13/2025 8:30 PM" at bounding box center [985, 398] width 431 height 28
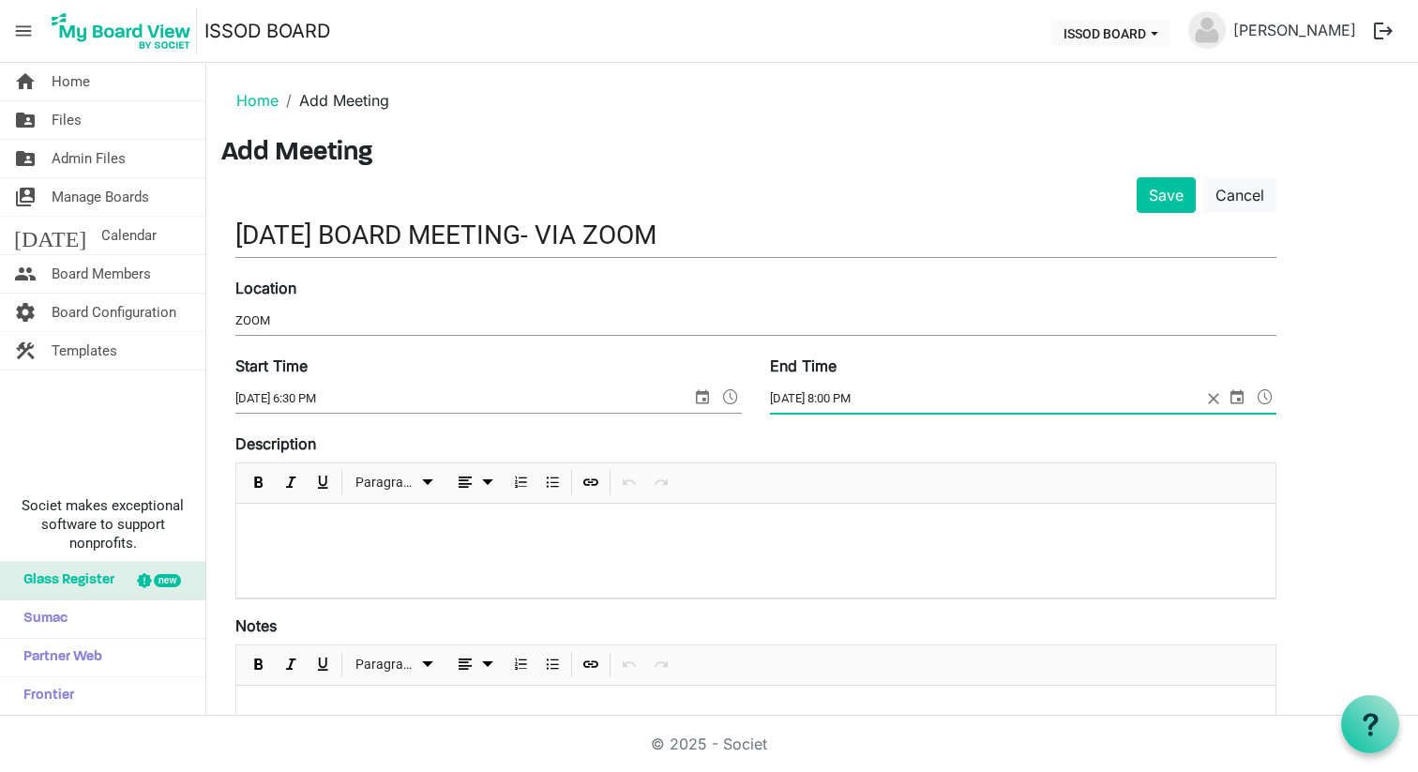
type input "11/13/2025 8:00 PM"
click at [954, 288] on div "Location ZOOM" at bounding box center [755, 308] width 1069 height 63
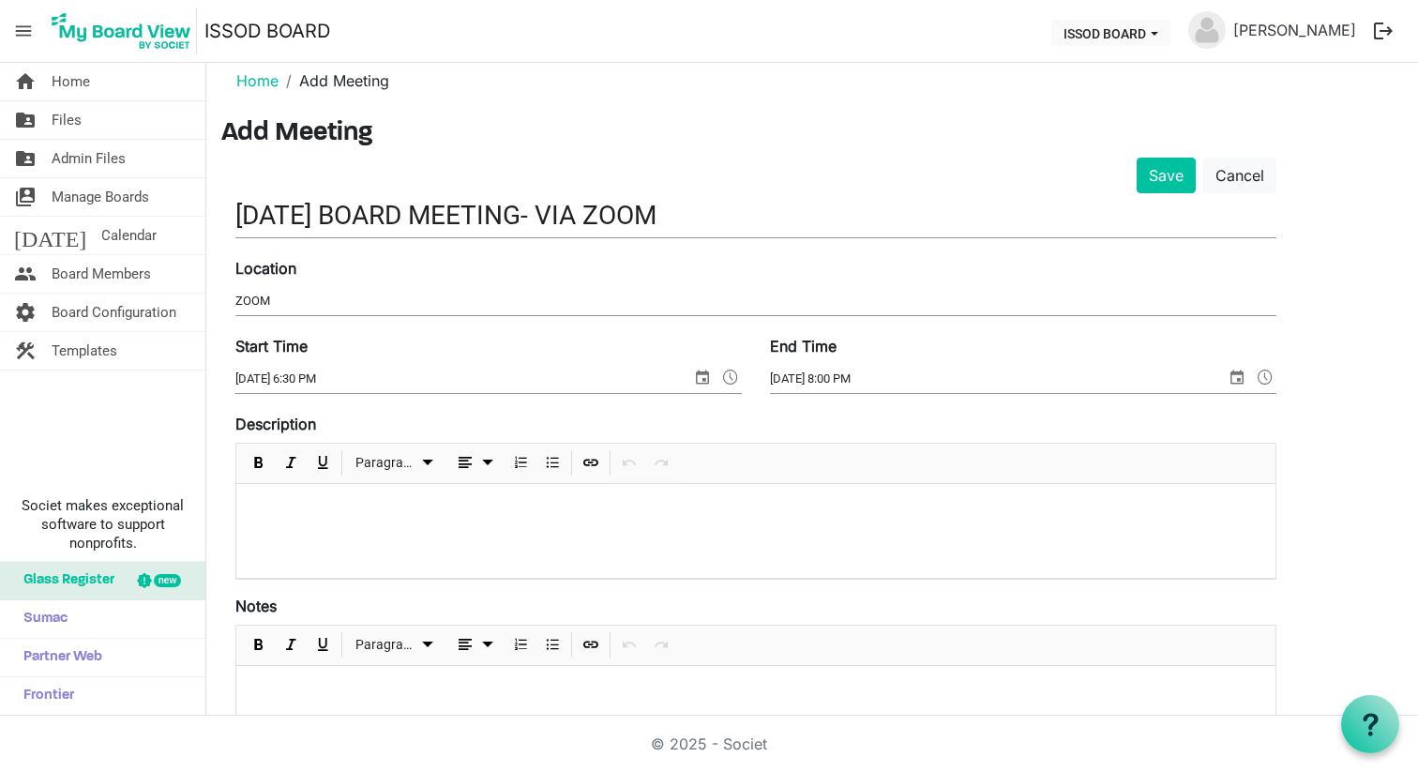
scroll to position [0, 0]
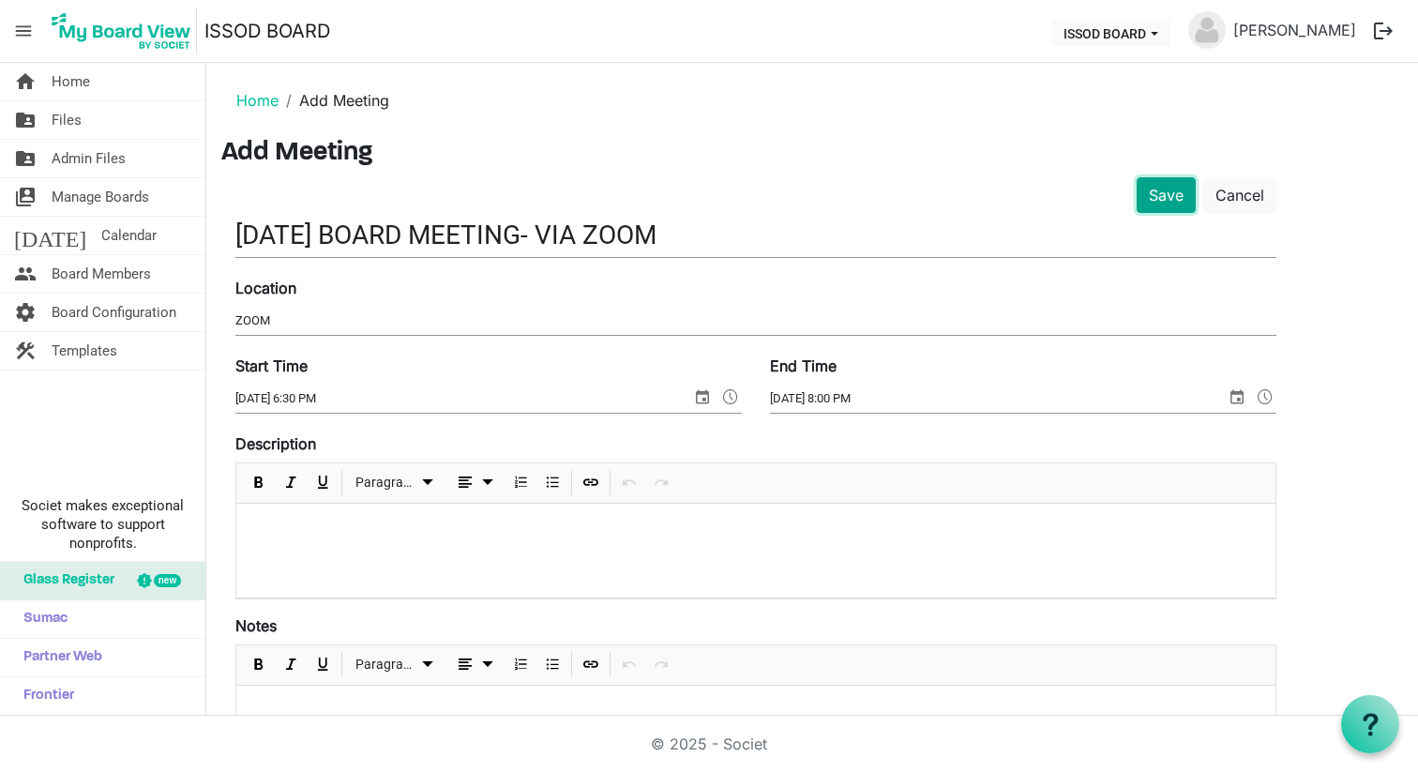
click at [1163, 201] on button "Save" at bounding box center [1166, 195] width 59 height 36
